Goal: Contribute content: Add original content to the website for others to see

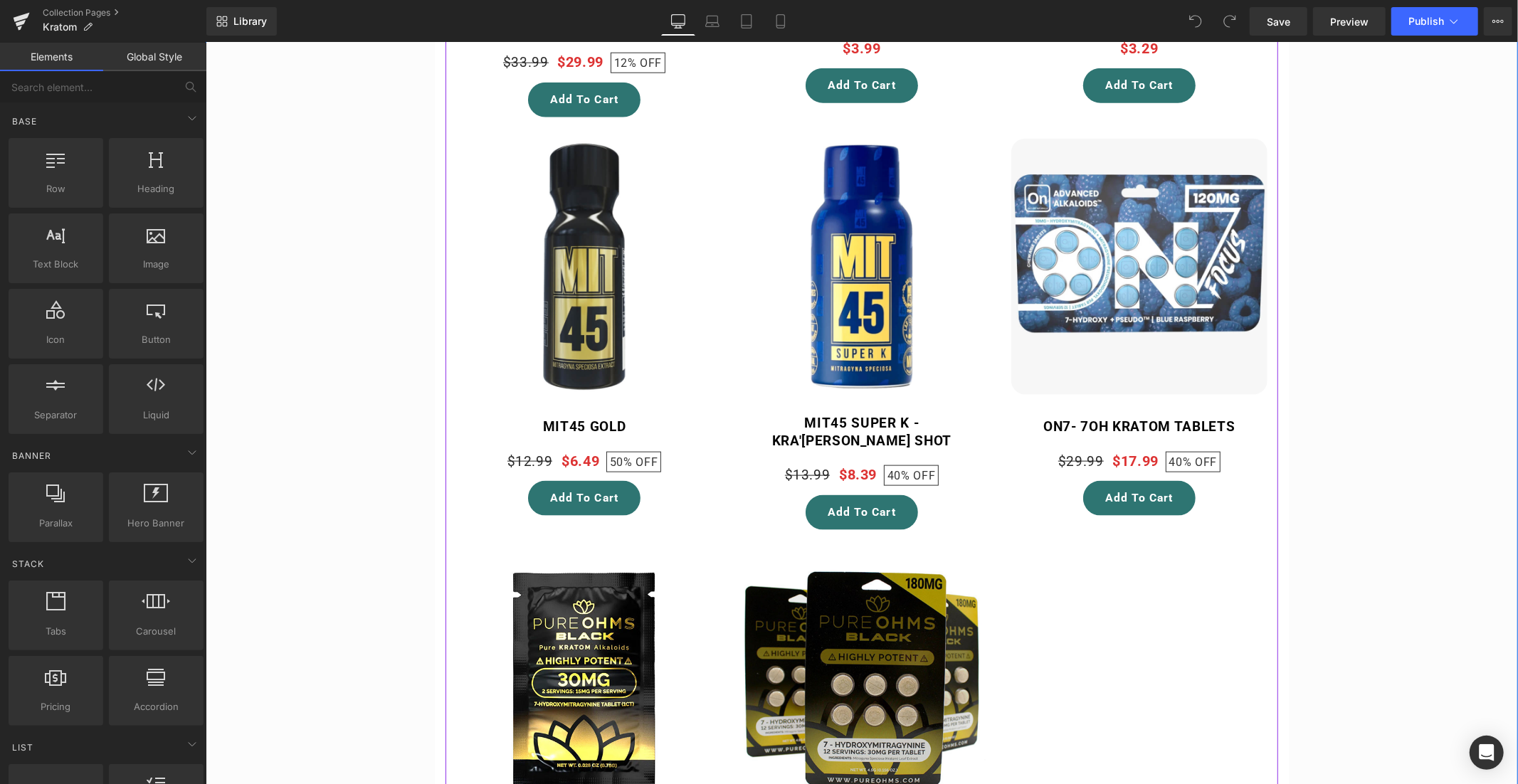
scroll to position [1897, 0]
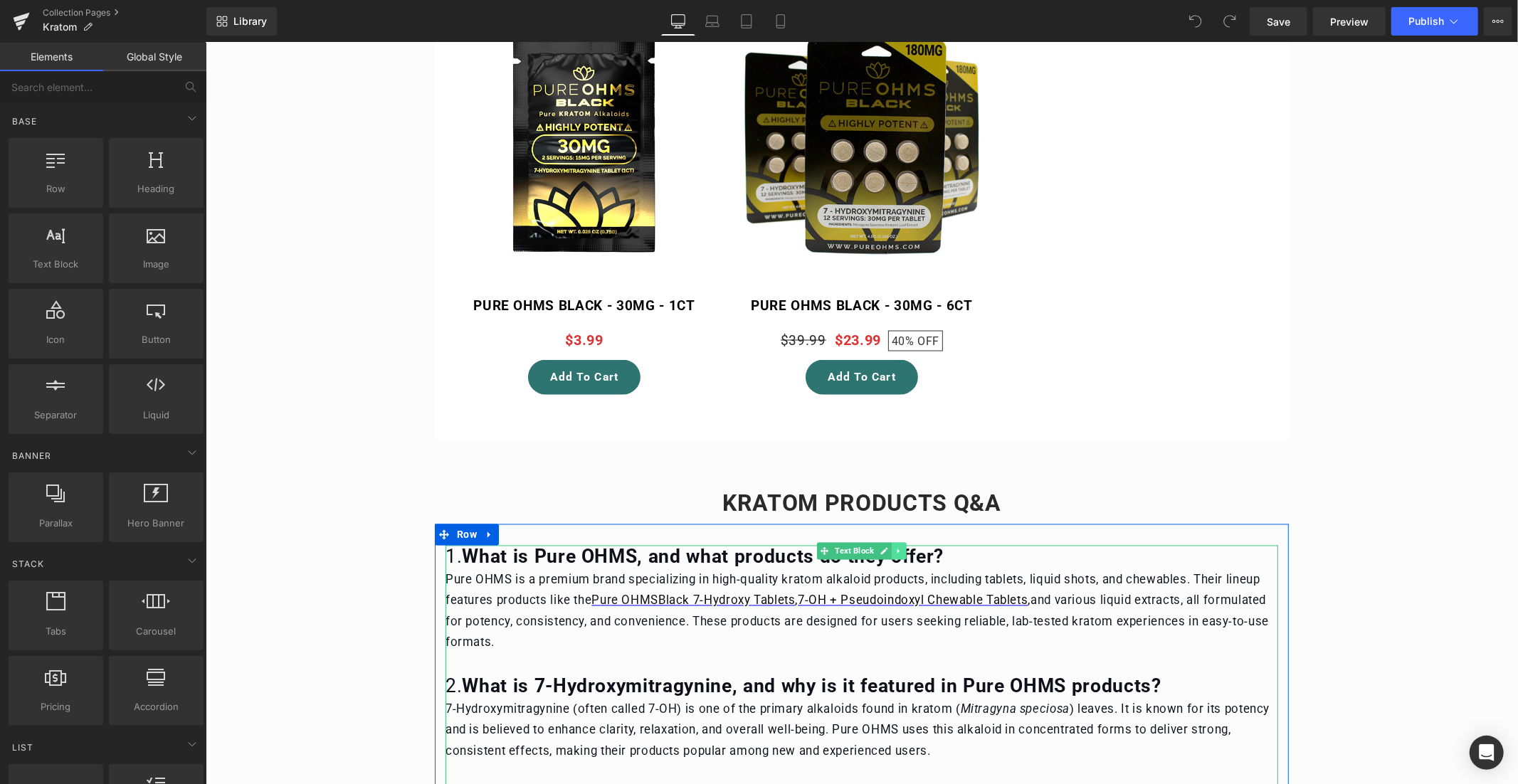
click at [898, 542] on link at bounding box center [899, 550] width 15 height 17
click at [873, 547] on icon at bounding box center [877, 550] width 7 height 7
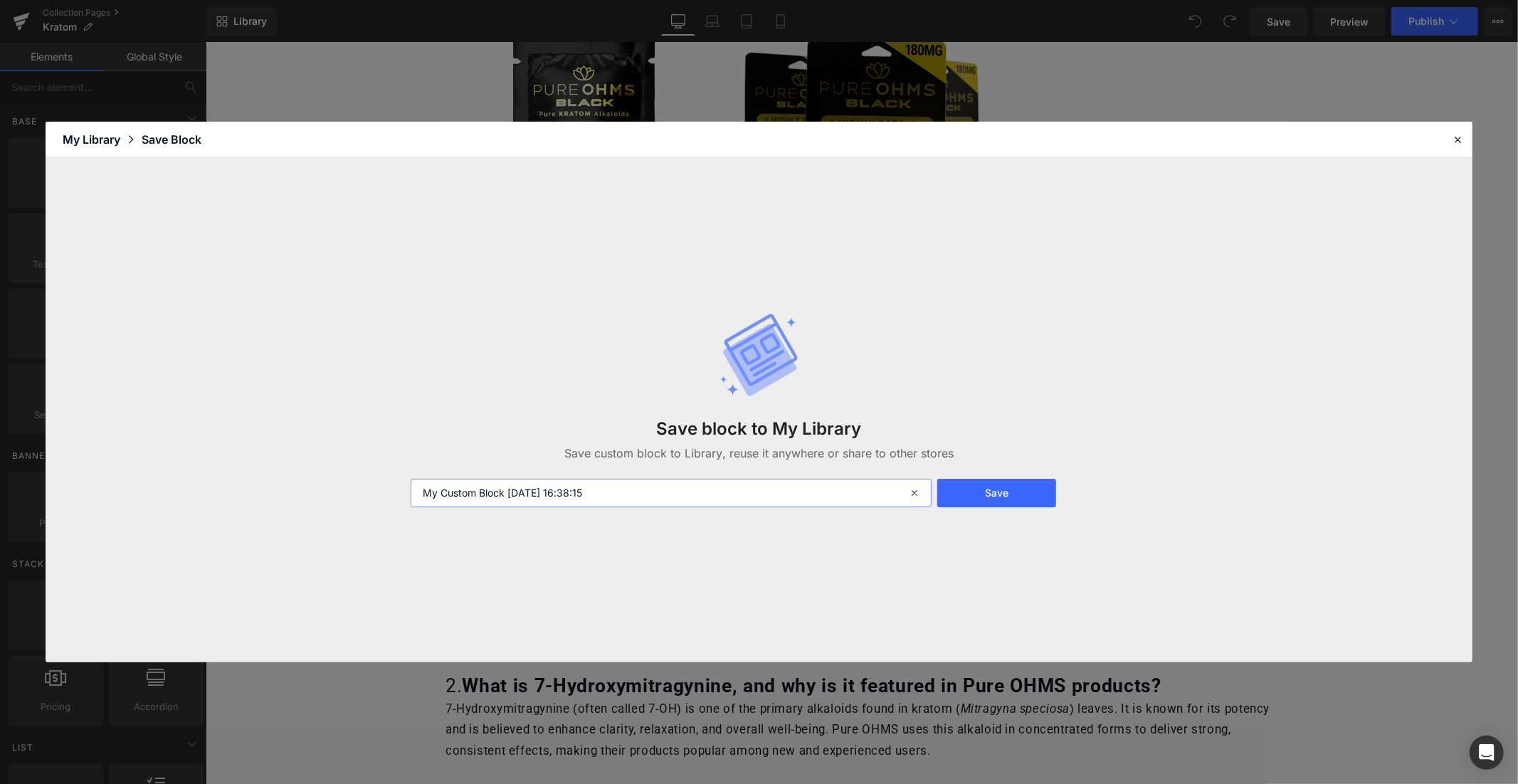
click at [493, 493] on input "My Custom Block [DATE] 16:38:15" at bounding box center [671, 493] width 521 height 29
type input "7oh kratom Q&A"
click at [991, 496] on button "Save" at bounding box center [997, 493] width 119 height 29
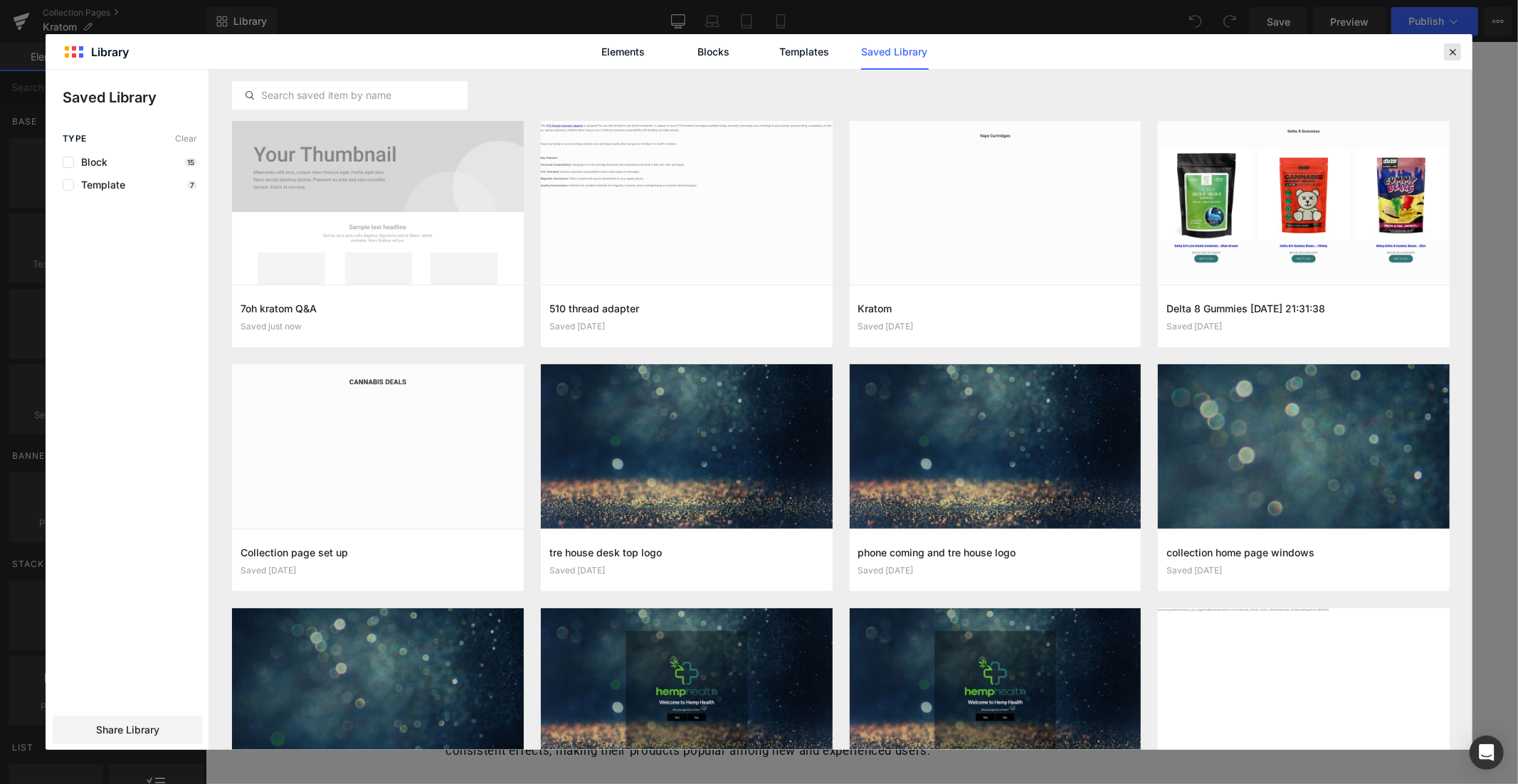
click at [1448, 46] on icon at bounding box center [1453, 52] width 13 height 13
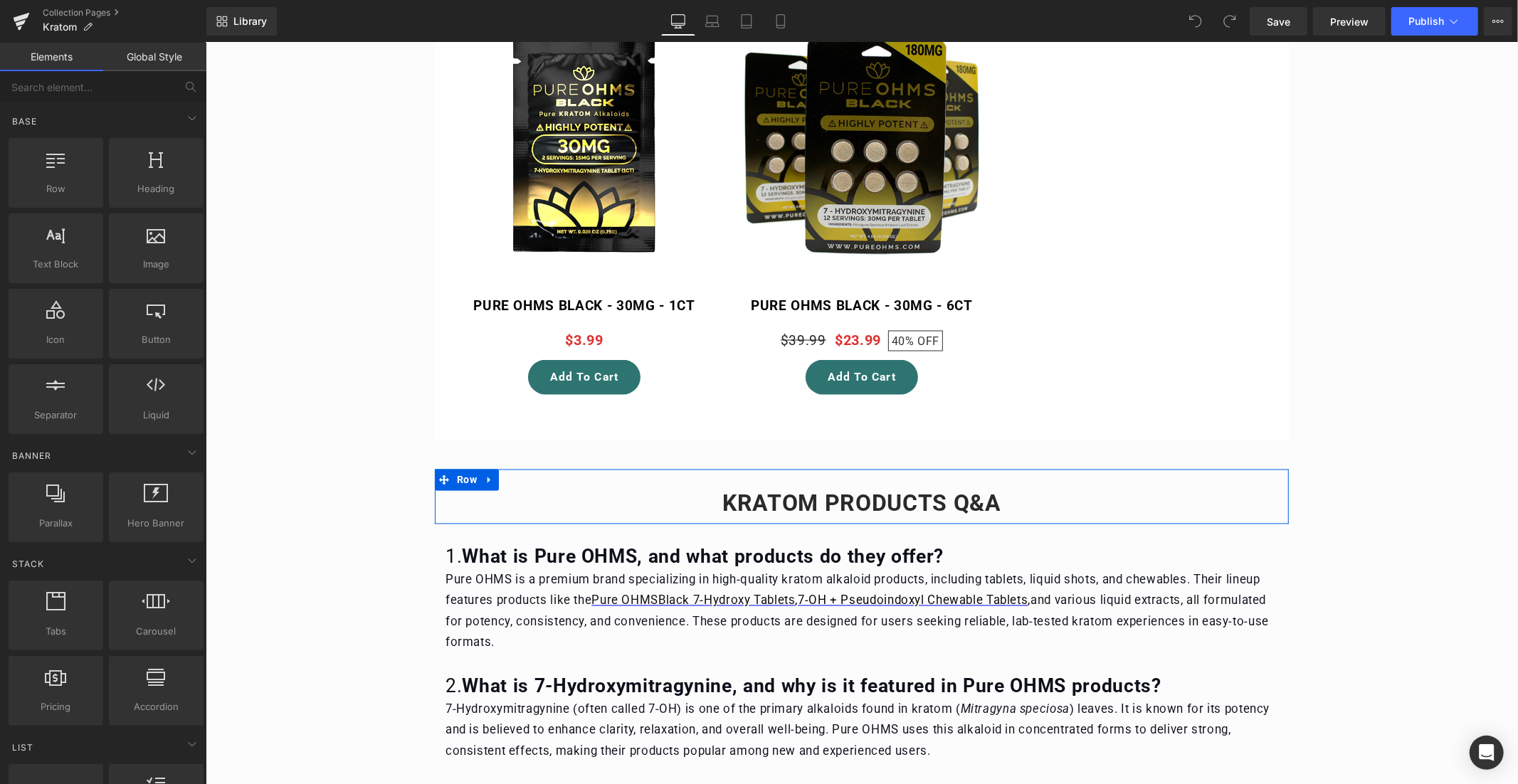
click at [489, 469] on link at bounding box center [489, 479] width 19 height 21
click at [525, 474] on icon at bounding box center [525, 479] width 10 height 10
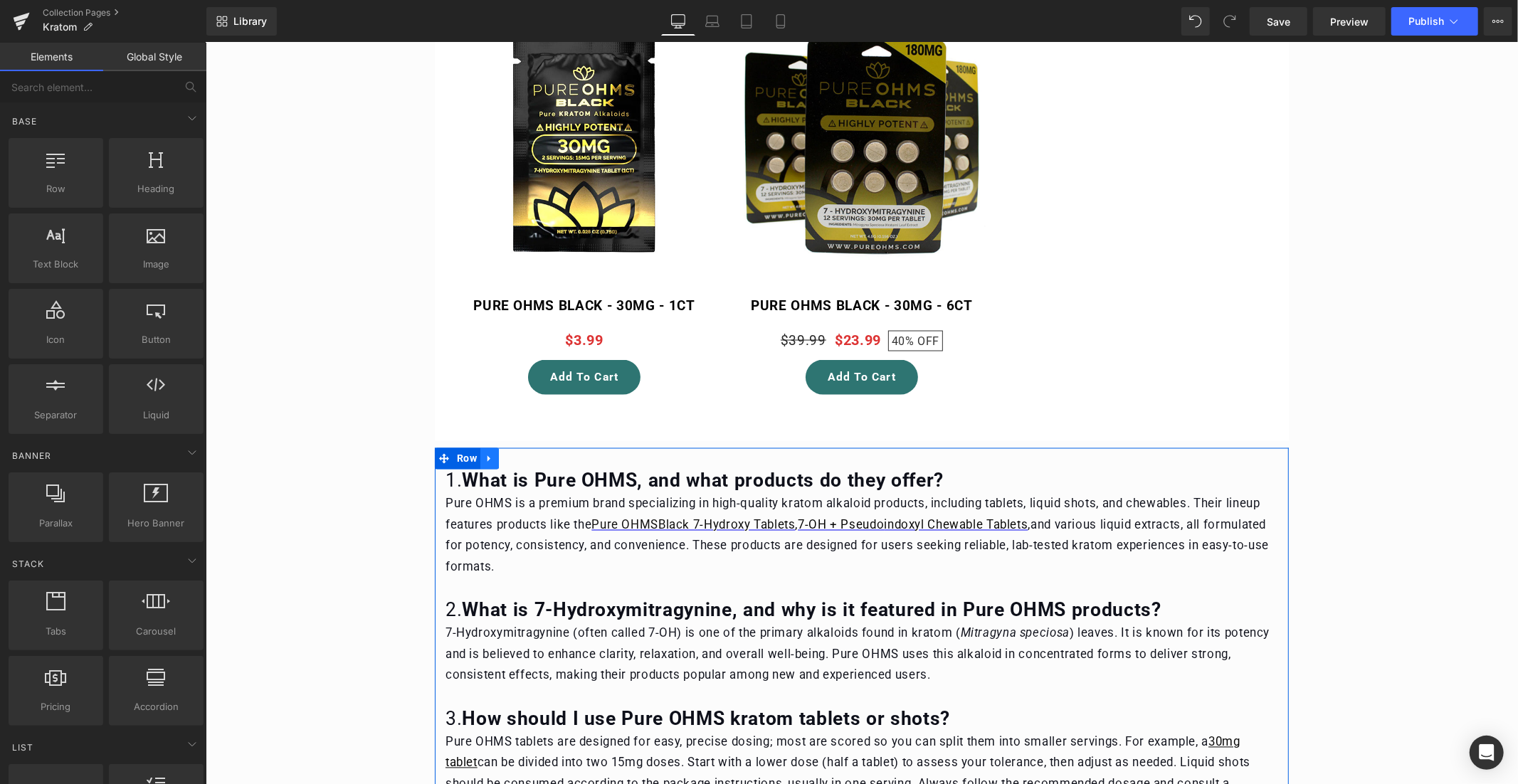
click at [490, 448] on link at bounding box center [489, 458] width 19 height 21
click at [524, 453] on icon at bounding box center [525, 458] width 10 height 10
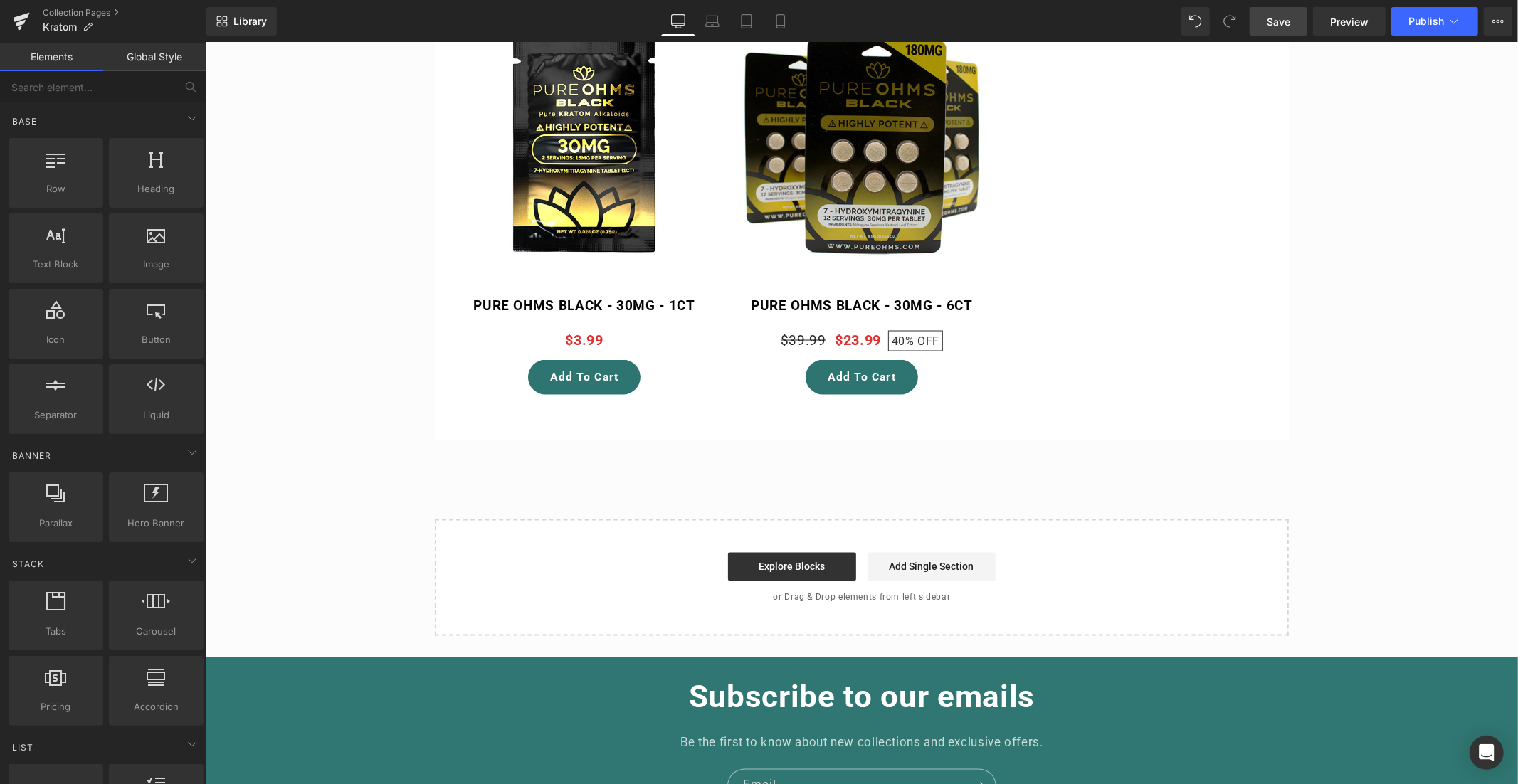
click at [1272, 10] on link "Save" at bounding box center [1279, 21] width 57 height 29
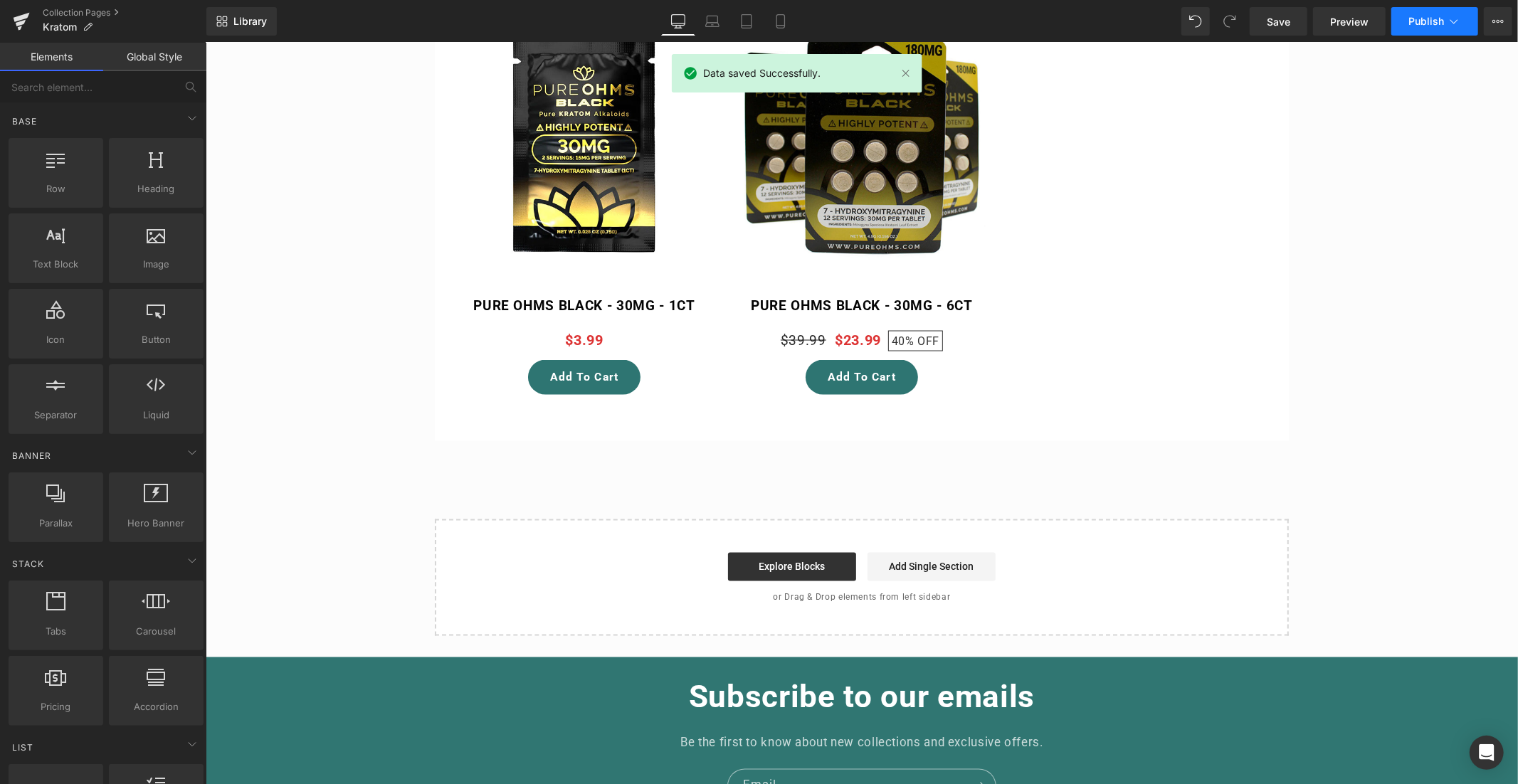
click at [1435, 23] on span "Publish" at bounding box center [1426, 21] width 35 height 11
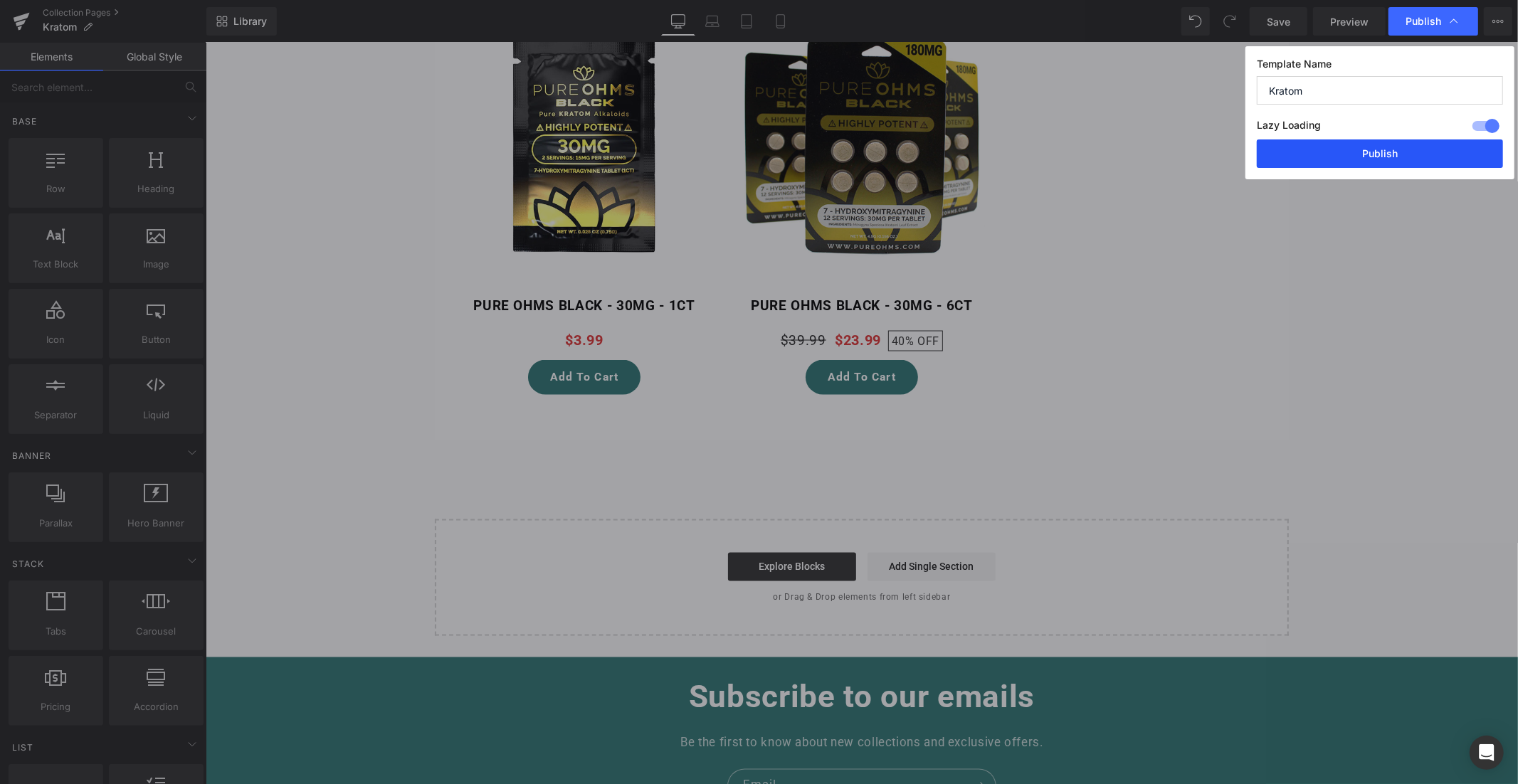
click at [1385, 152] on button "Publish" at bounding box center [1380, 154] width 247 height 29
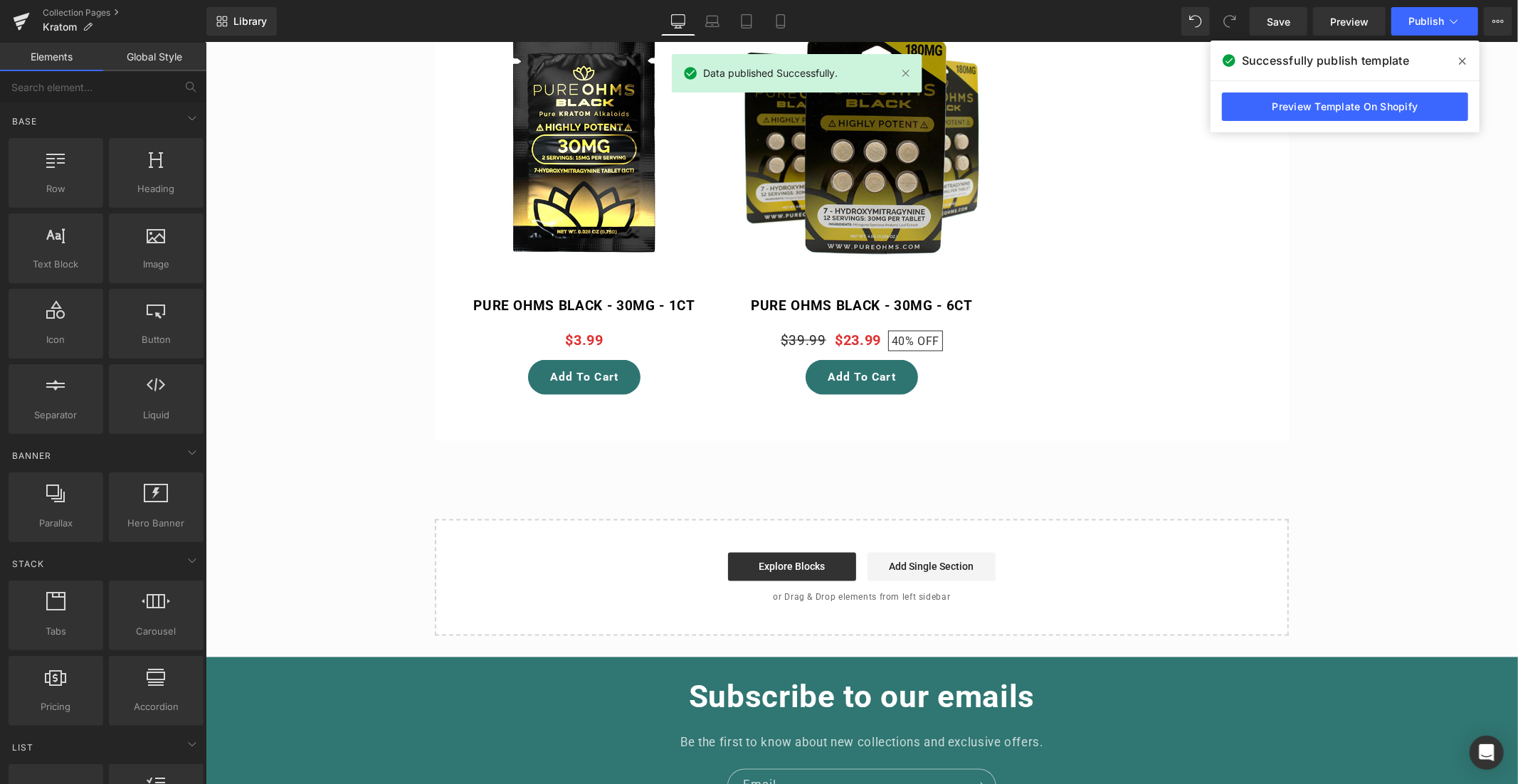
click at [1465, 58] on icon at bounding box center [1463, 61] width 7 height 7
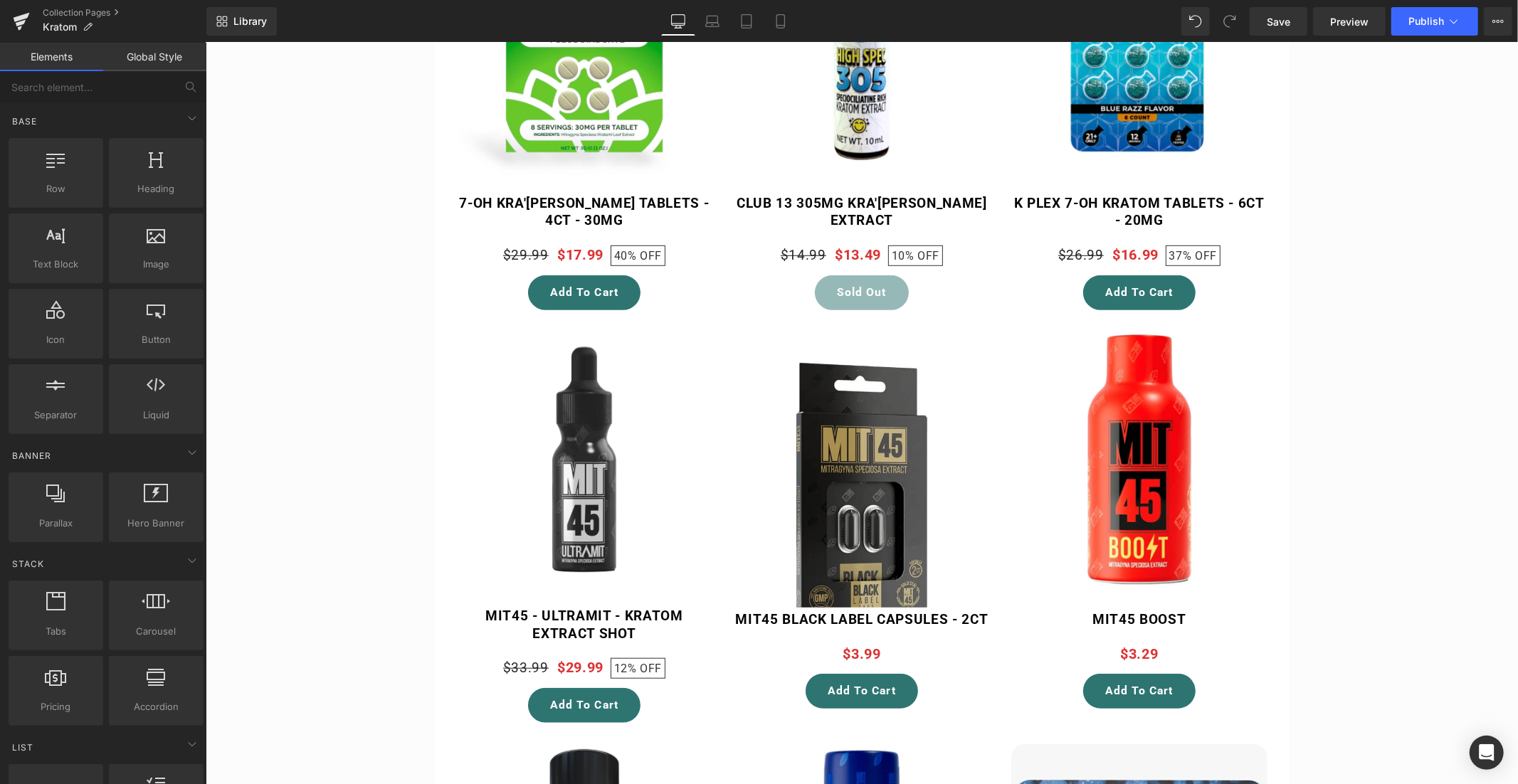
scroll to position [0, 0]
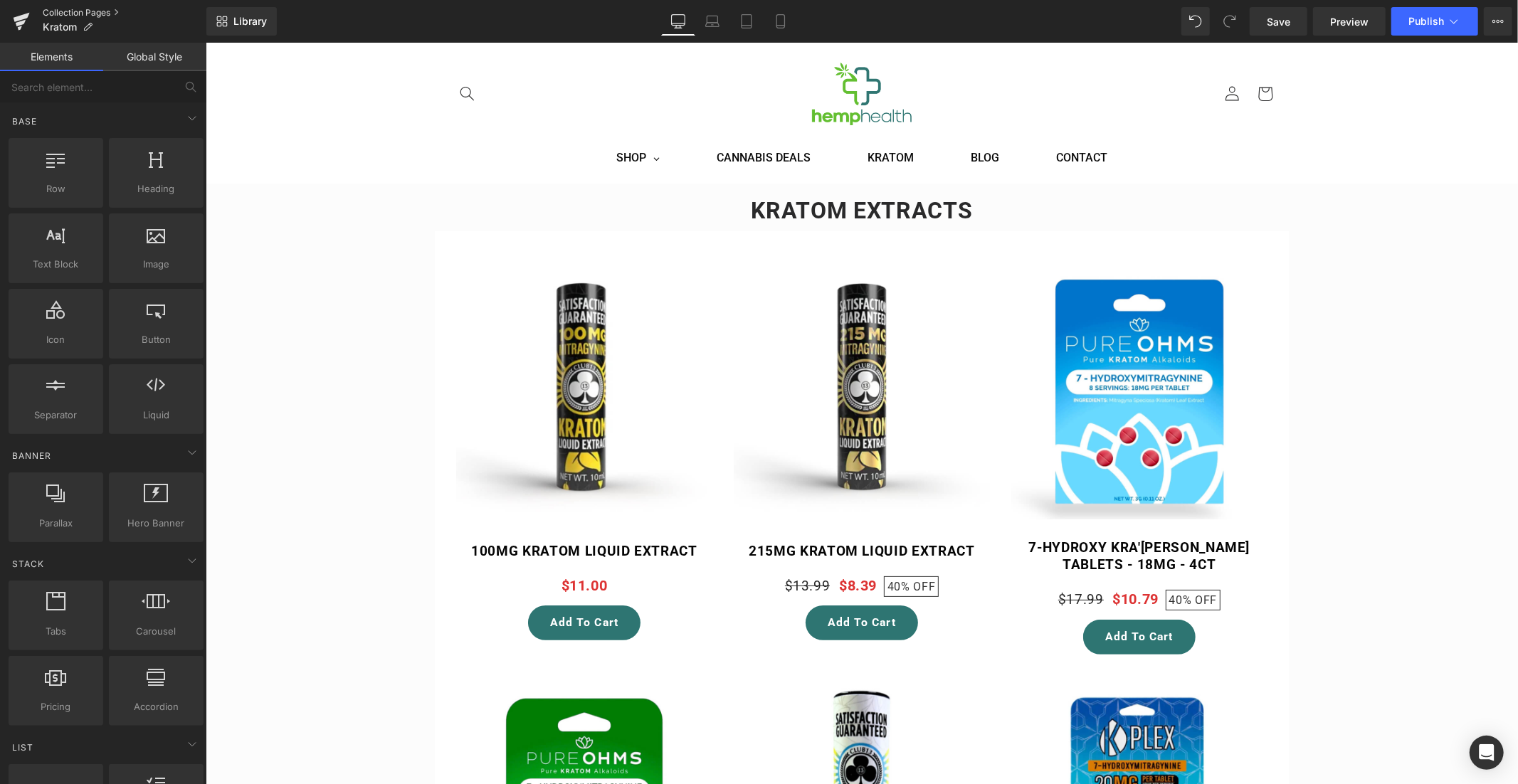
click at [59, 11] on link "Collection Pages" at bounding box center [124, 13] width 164 height 11
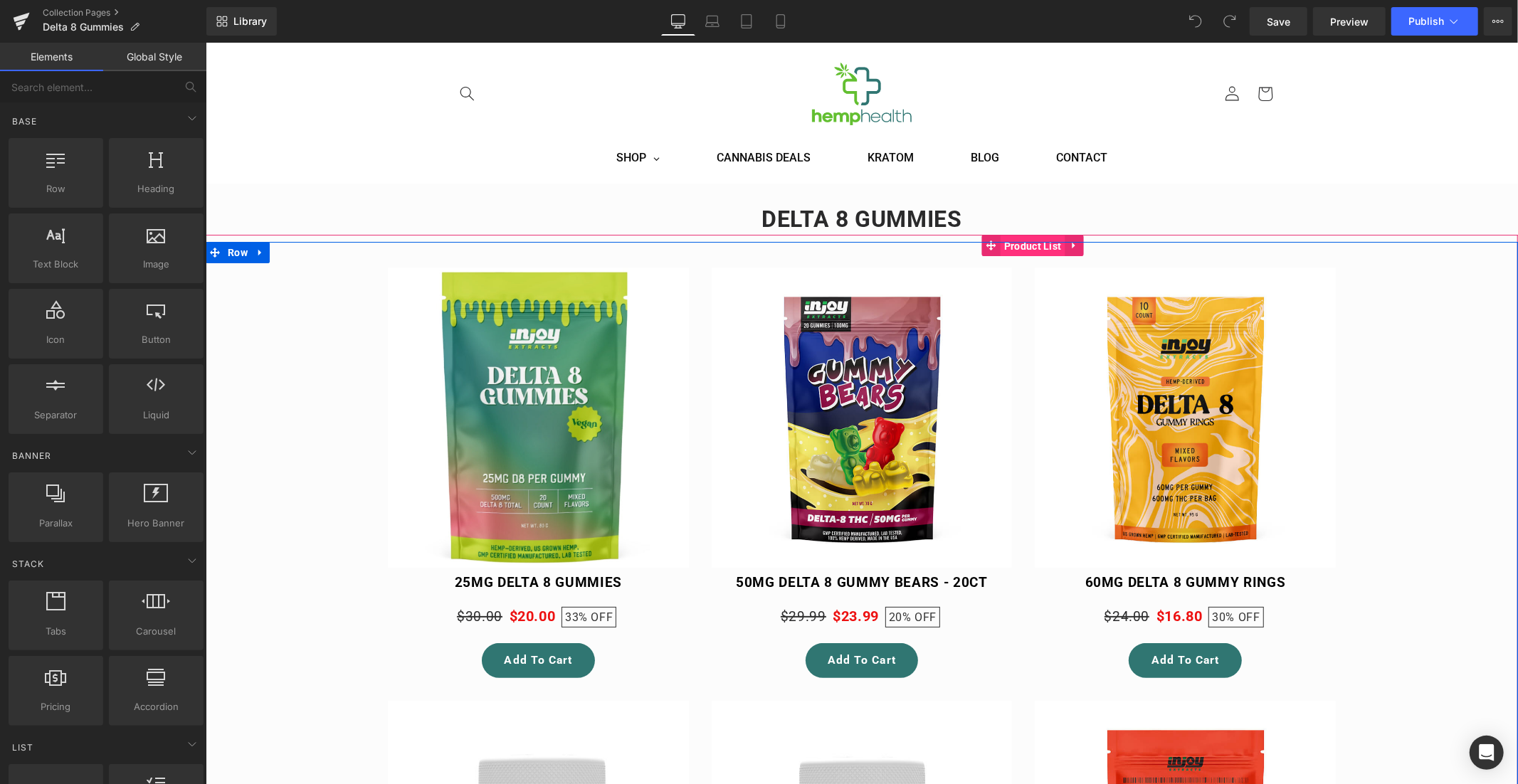
click at [1019, 247] on span "Product List" at bounding box center [1032, 245] width 65 height 21
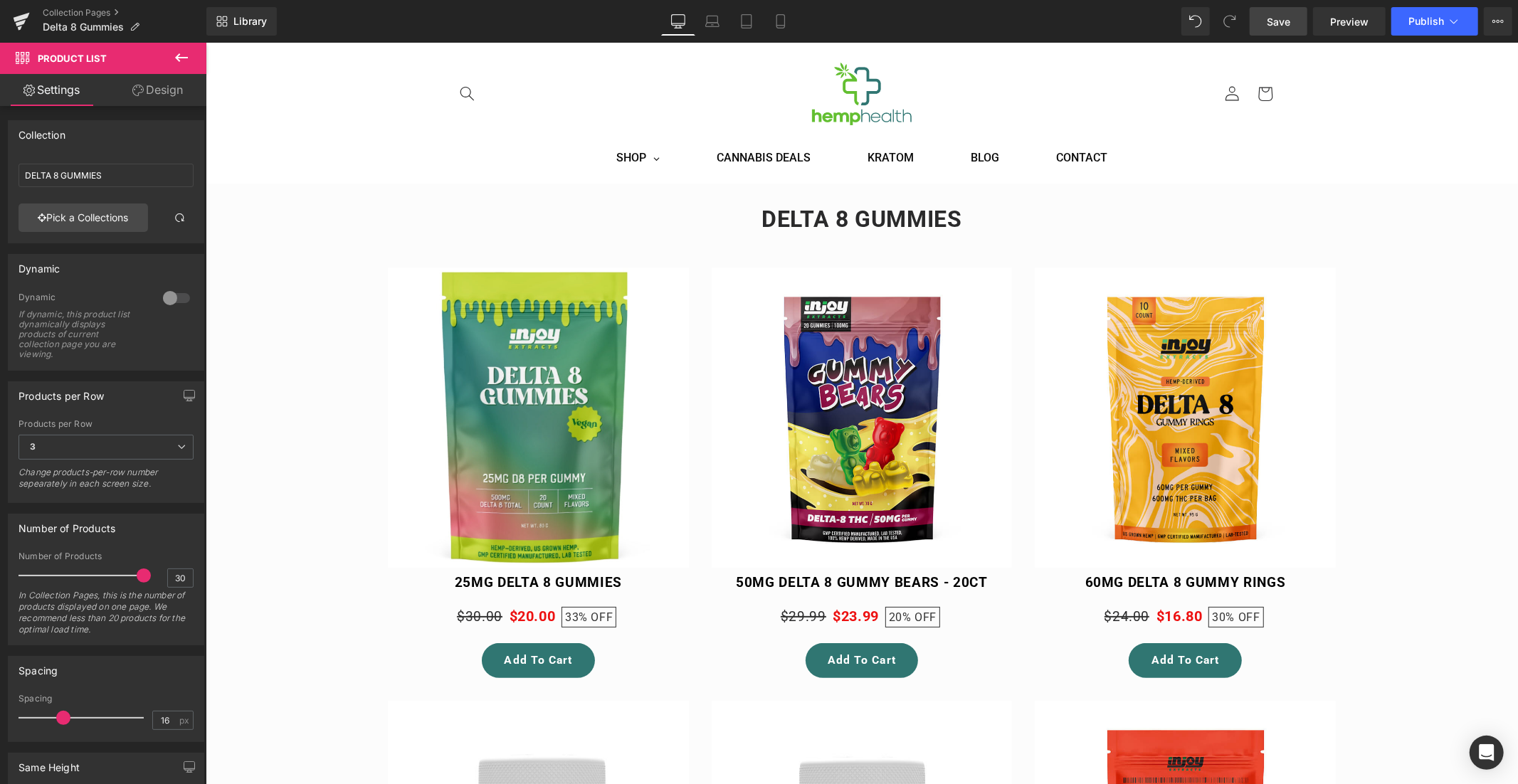
click at [1278, 22] on span "Save" at bounding box center [1278, 21] width 23 height 15
click at [1425, 18] on span "Publish" at bounding box center [1426, 21] width 35 height 11
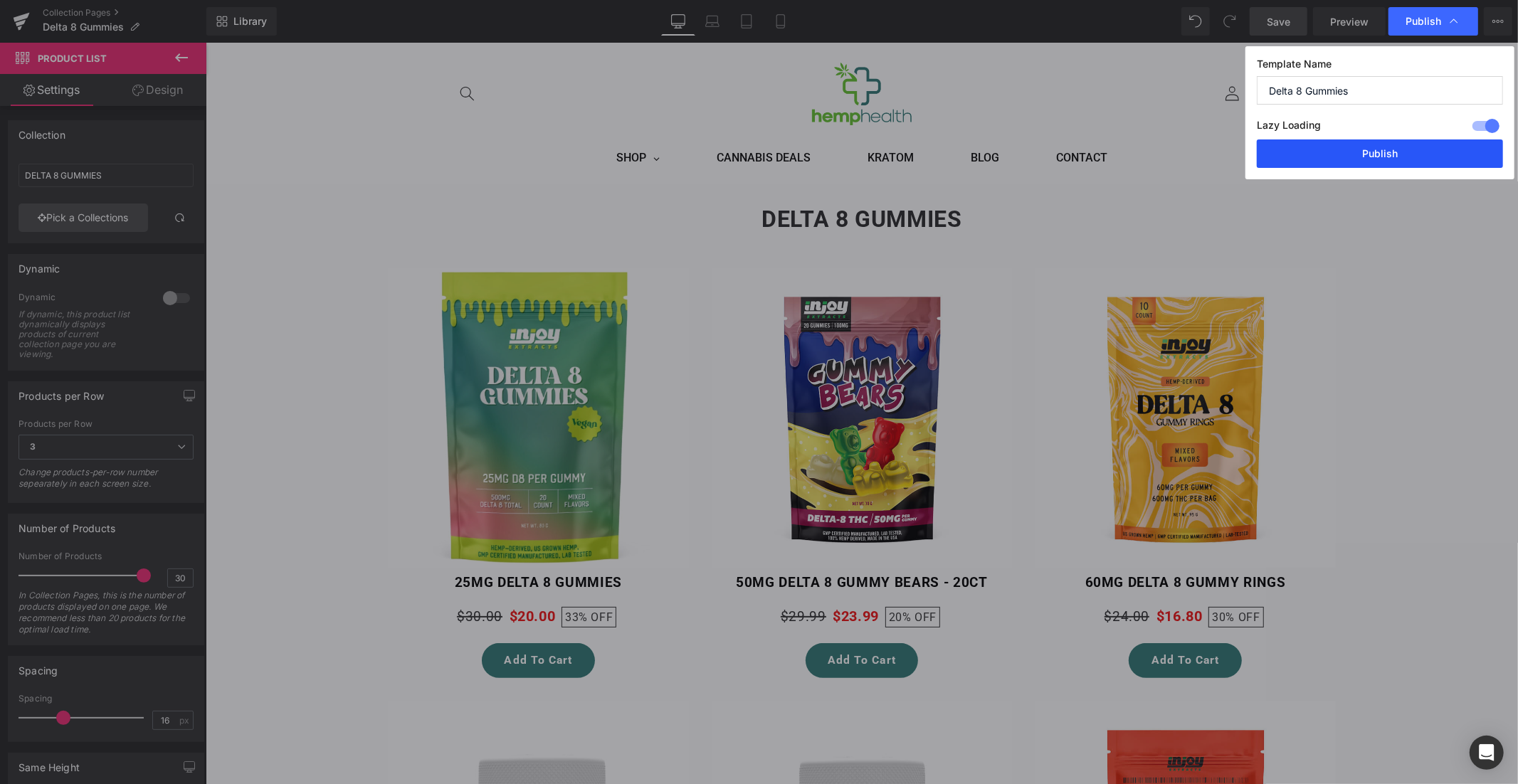
click at [1385, 165] on button "Publish" at bounding box center [1380, 154] width 247 height 29
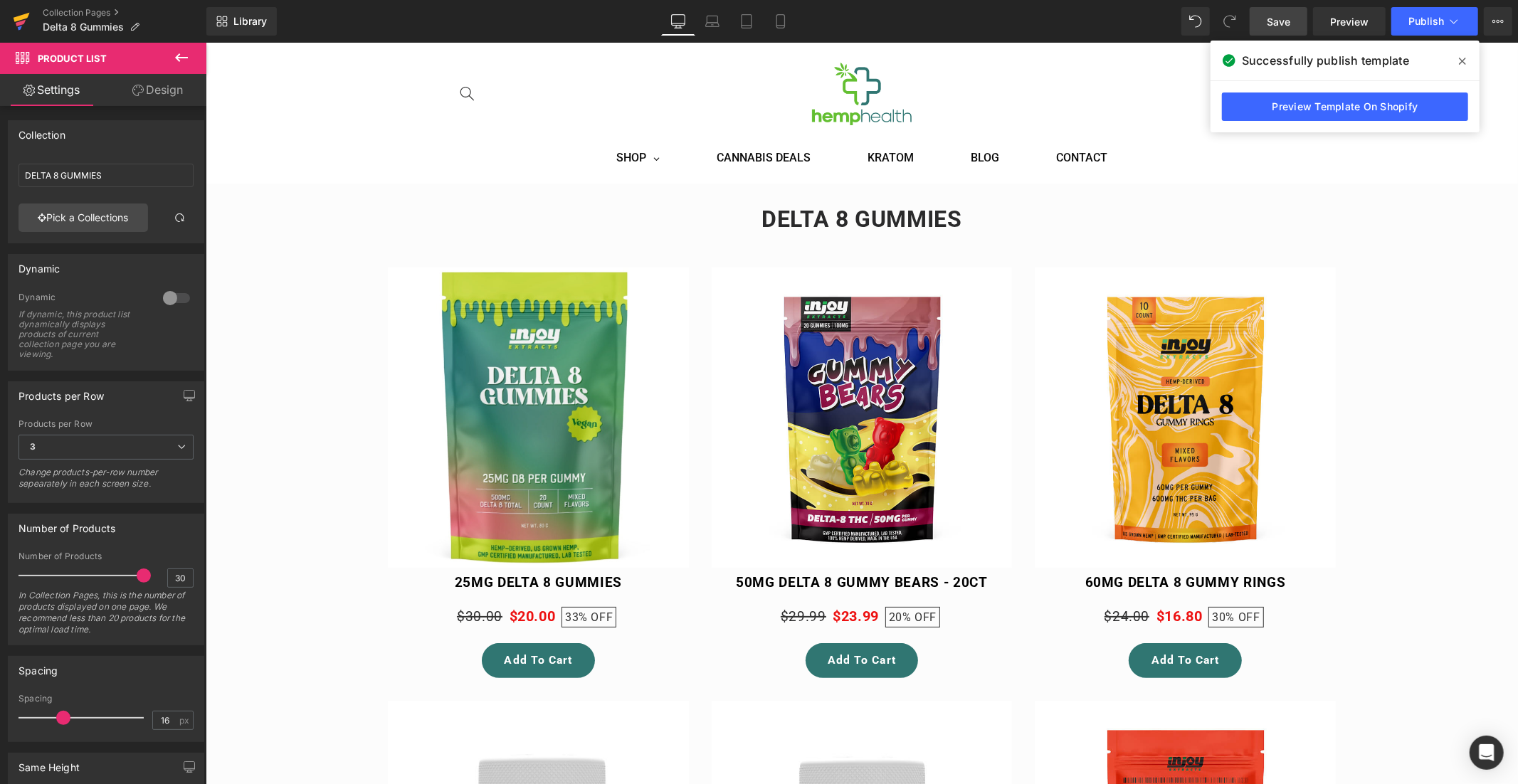
click at [14, 20] on icon at bounding box center [21, 21] width 17 height 35
